Goal: Task Accomplishment & Management: Complete application form

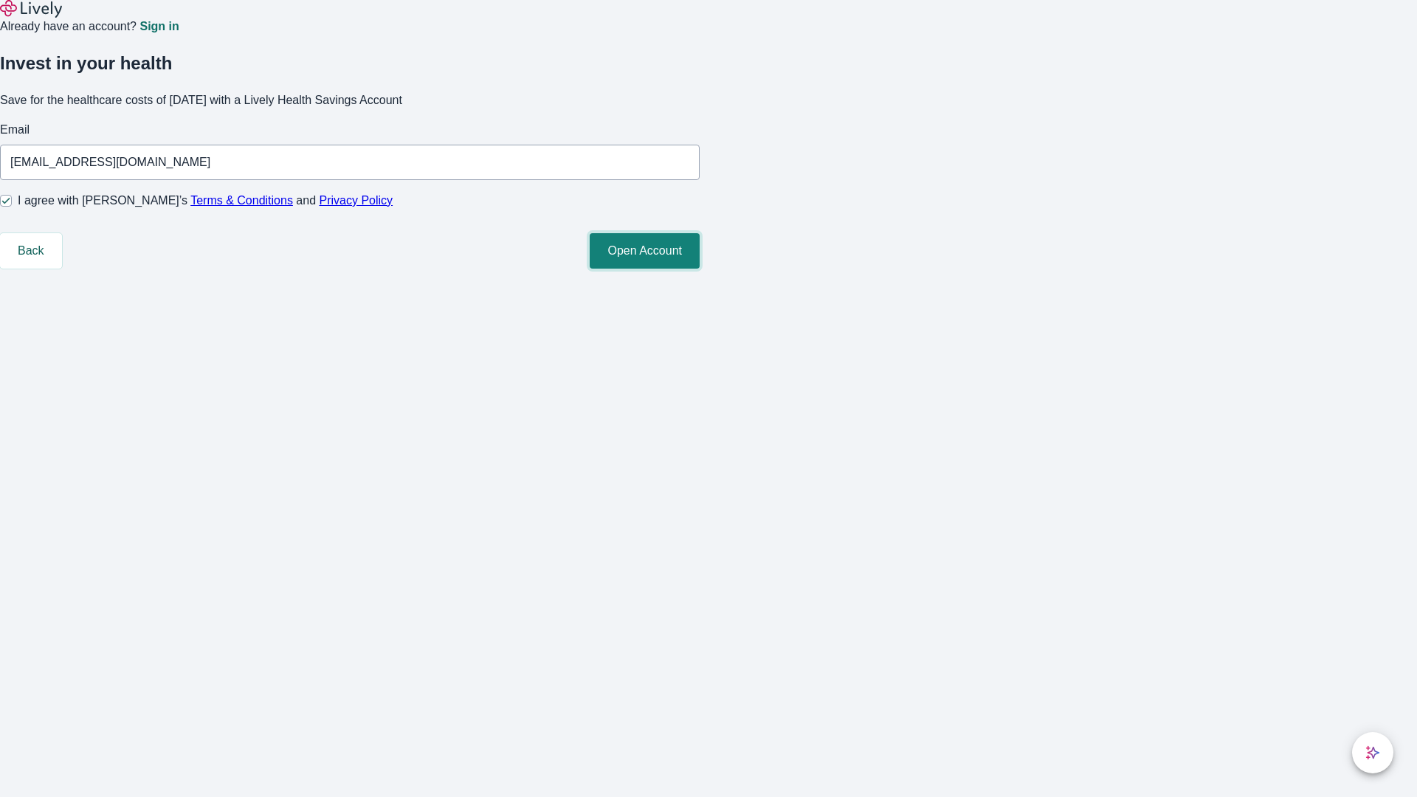
click at [699, 269] on button "Open Account" at bounding box center [645, 250] width 110 height 35
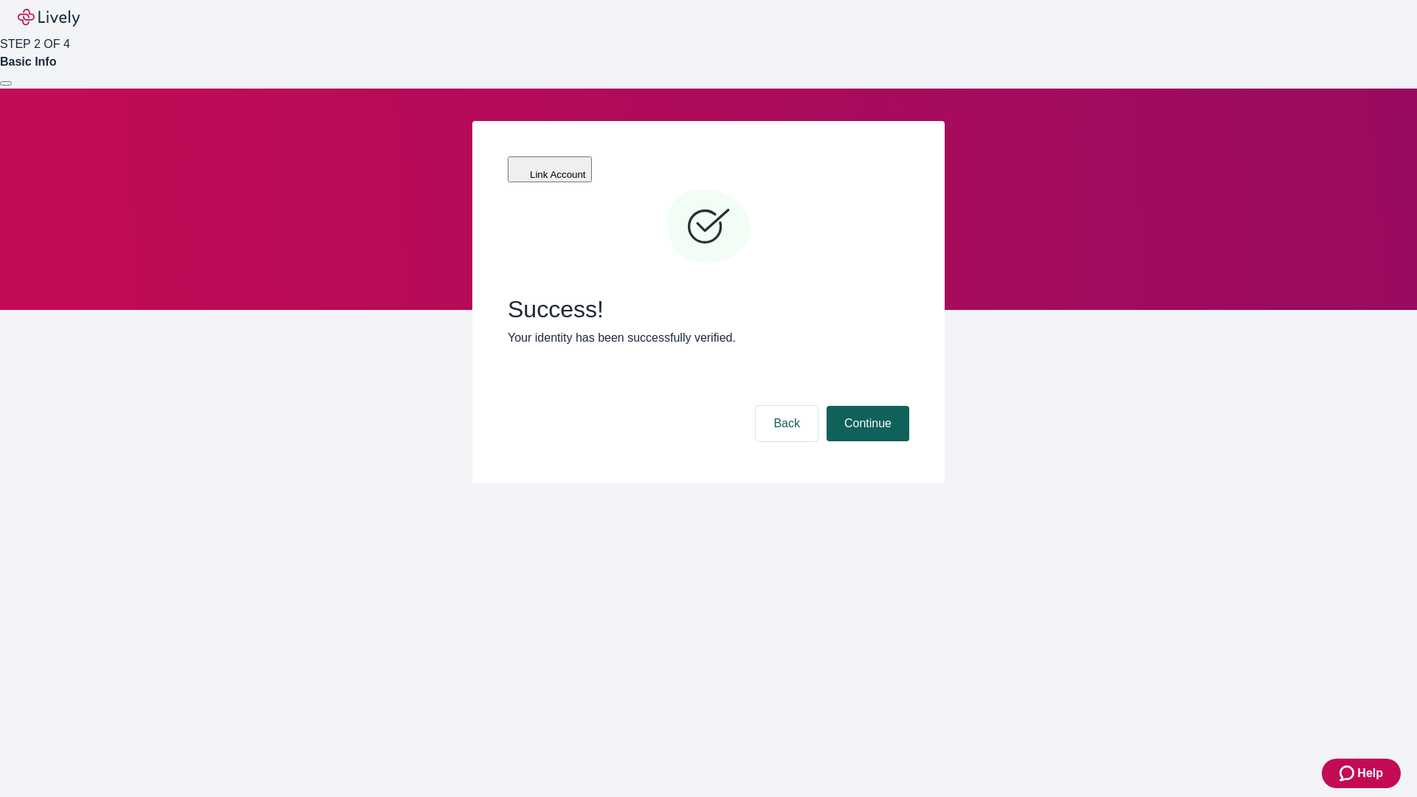
click at [866, 406] on button "Continue" at bounding box center [867, 423] width 83 height 35
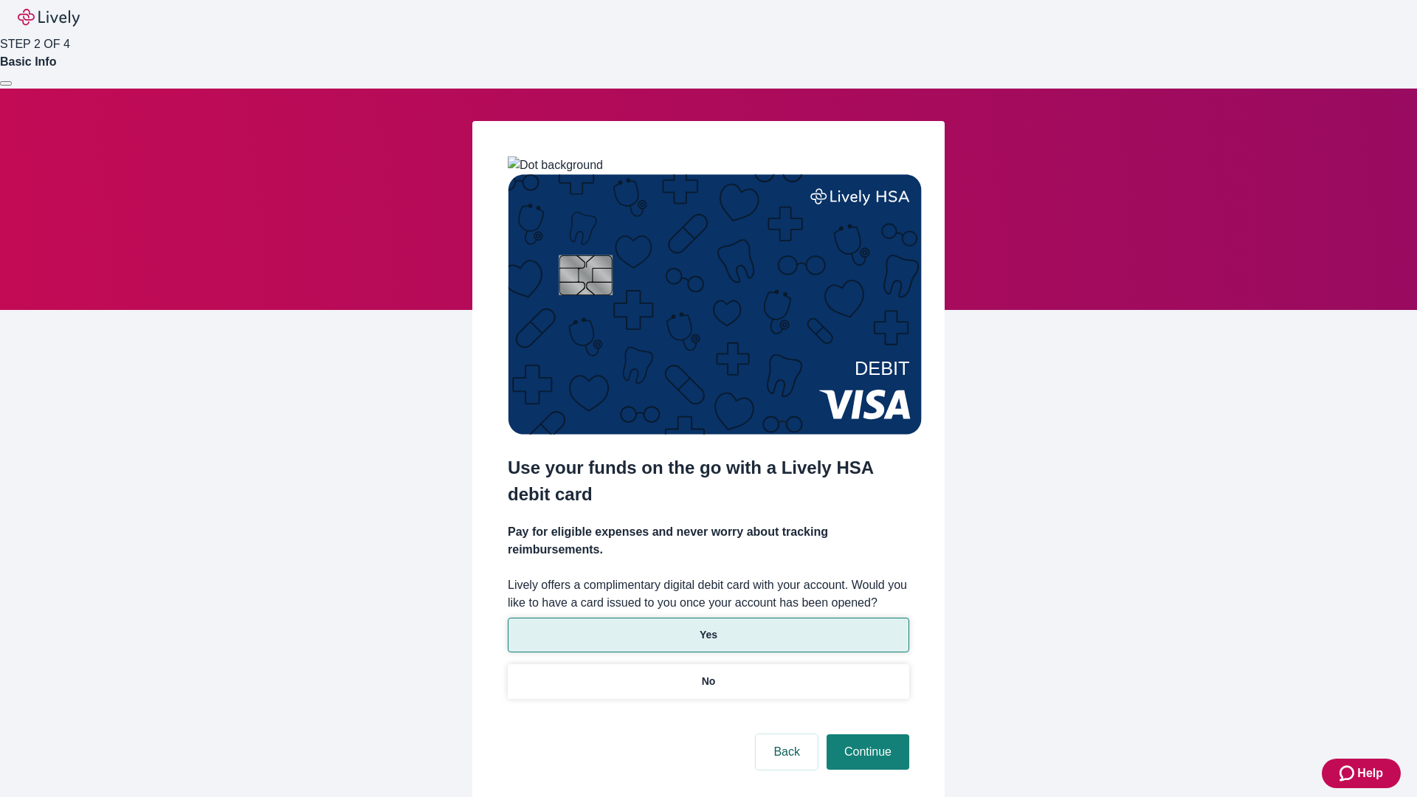
click at [708, 627] on p "Yes" at bounding box center [708, 634] width 18 height 15
click at [866, 734] on button "Continue" at bounding box center [867, 751] width 83 height 35
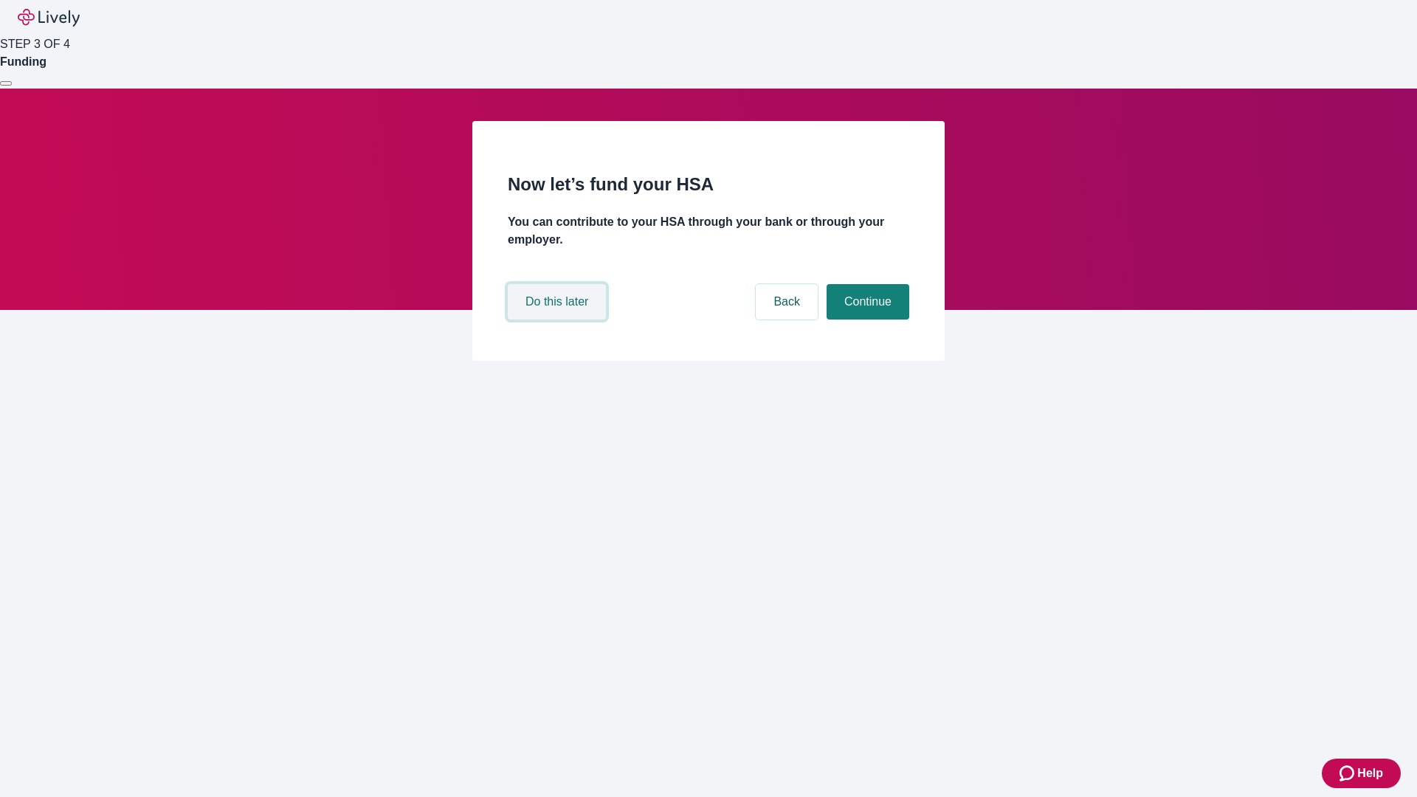
click at [559, 319] on button "Do this later" at bounding box center [557, 301] width 98 height 35
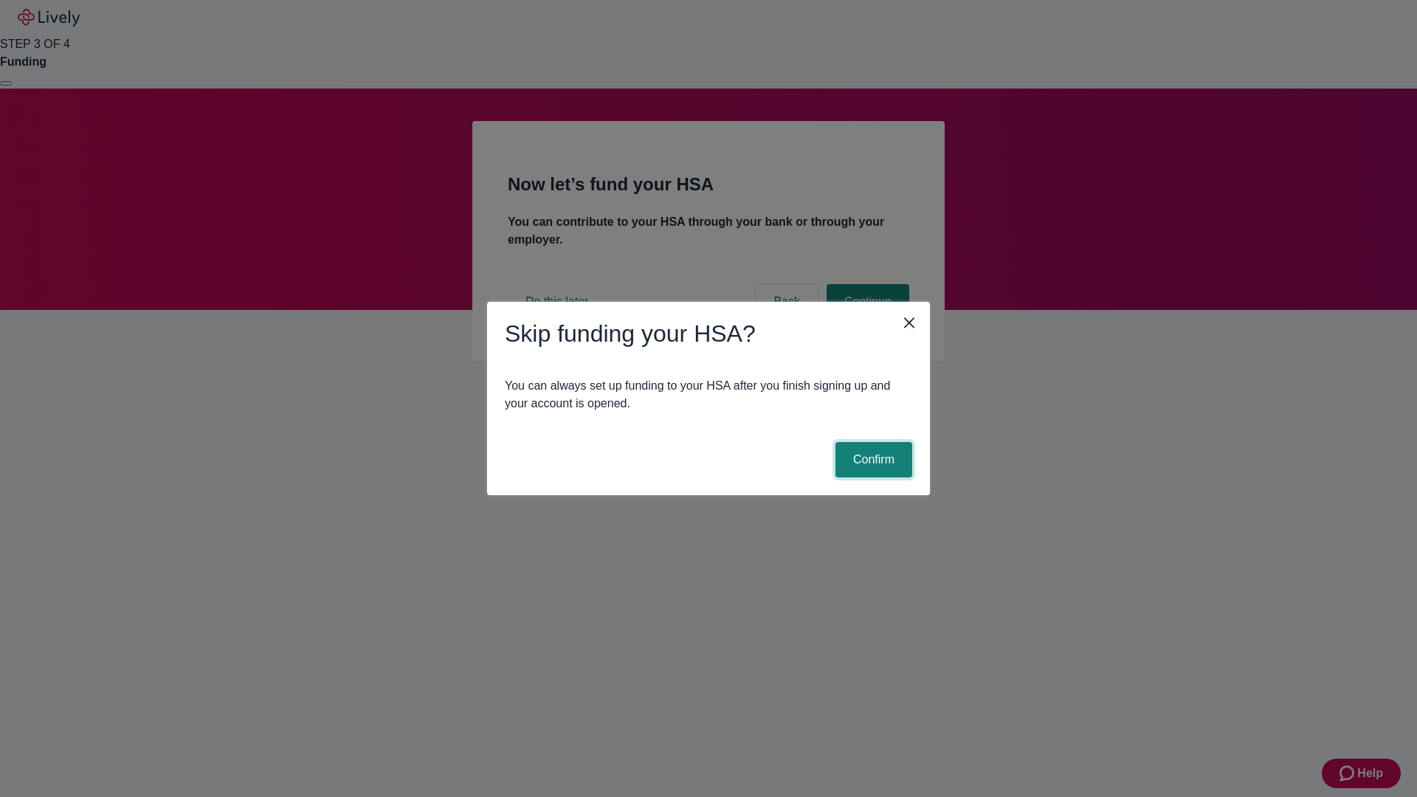
click at [871, 460] on button "Confirm" at bounding box center [873, 459] width 77 height 35
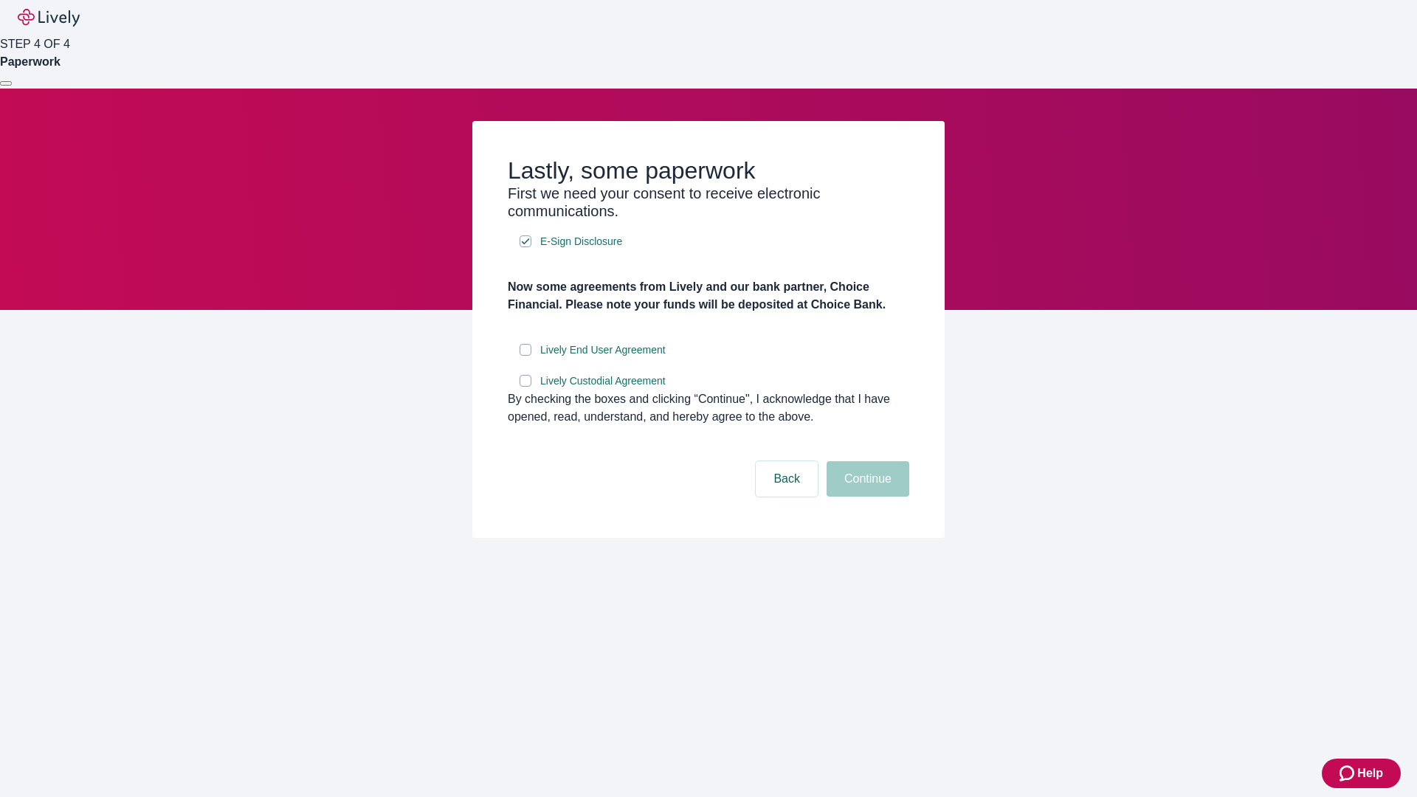
click at [525, 356] on input "Lively End User Agreement" at bounding box center [525, 350] width 12 height 12
checkbox input "true"
click at [525, 387] on input "Lively Custodial Agreement" at bounding box center [525, 381] width 12 height 12
checkbox input "true"
click at [866, 497] on button "Continue" at bounding box center [867, 478] width 83 height 35
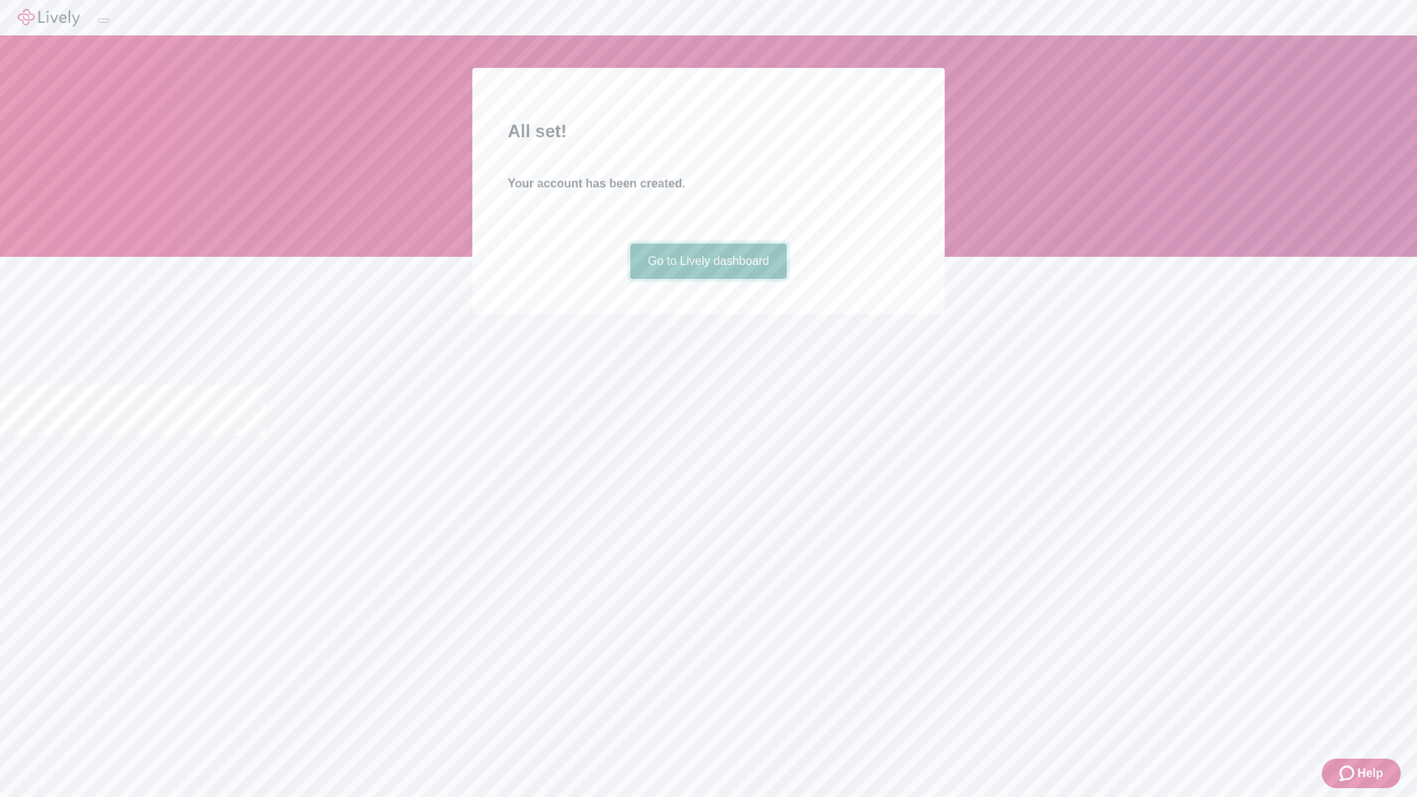
click at [708, 279] on link "Go to Lively dashboard" at bounding box center [708, 260] width 157 height 35
